Goal: Task Accomplishment & Management: Manage account settings

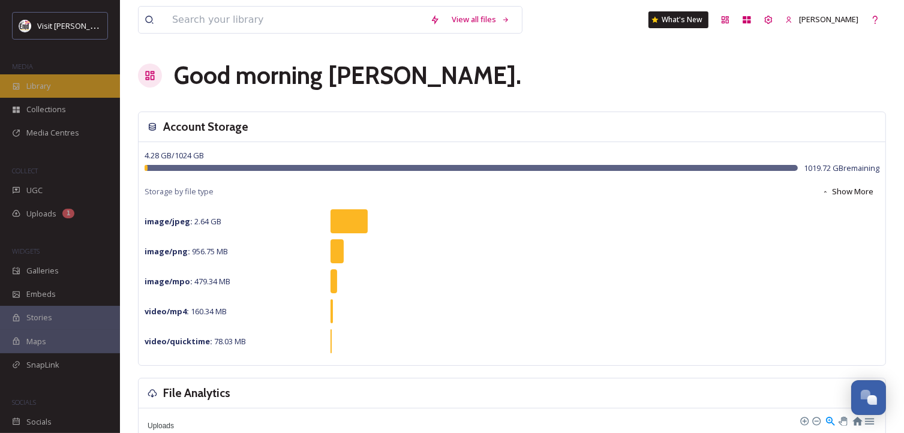
click at [42, 87] on span "Library" at bounding box center [38, 85] width 24 height 11
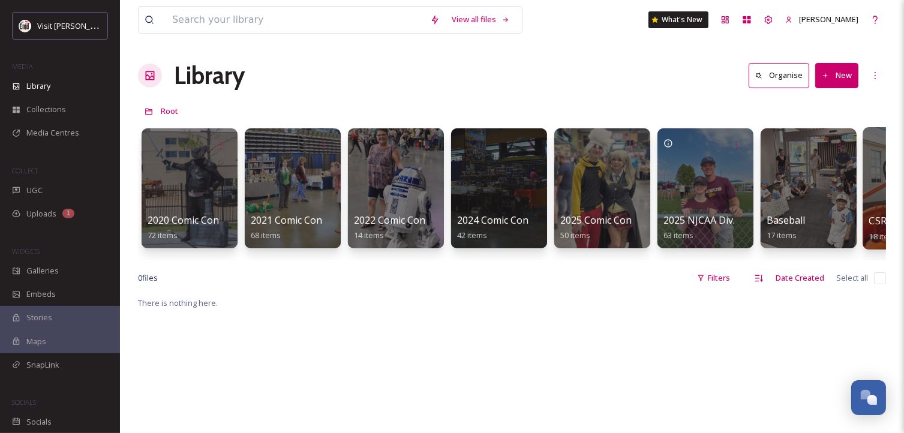
click at [878, 197] on div at bounding box center [911, 188] width 98 height 122
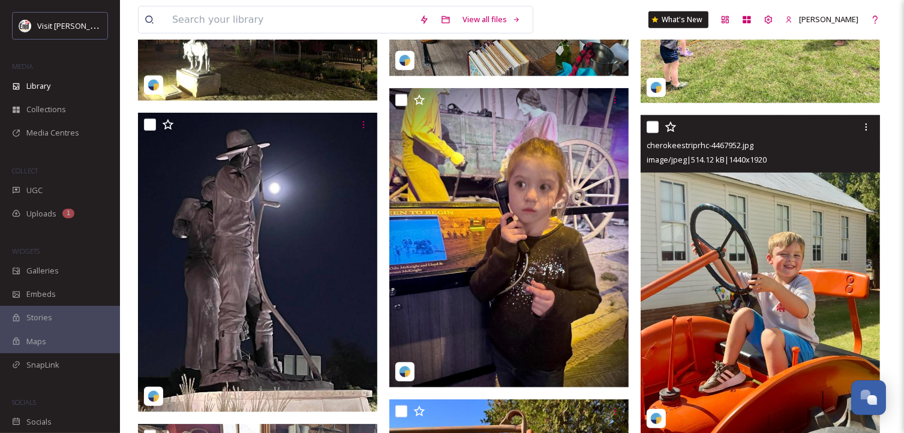
scroll to position [1176, 0]
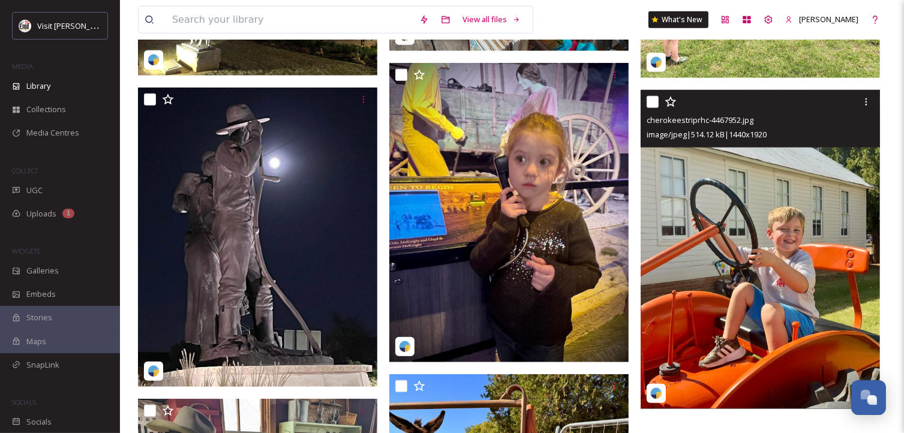
click at [652, 100] on input "checkbox" at bounding box center [652, 102] width 12 height 12
checkbox input "true"
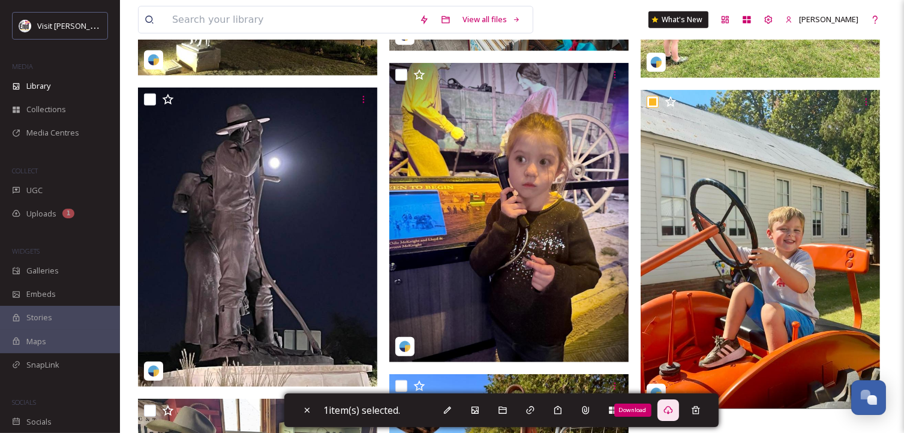
click at [668, 411] on icon at bounding box center [668, 410] width 10 height 10
